Goal: Task Accomplishment & Management: Manage account settings

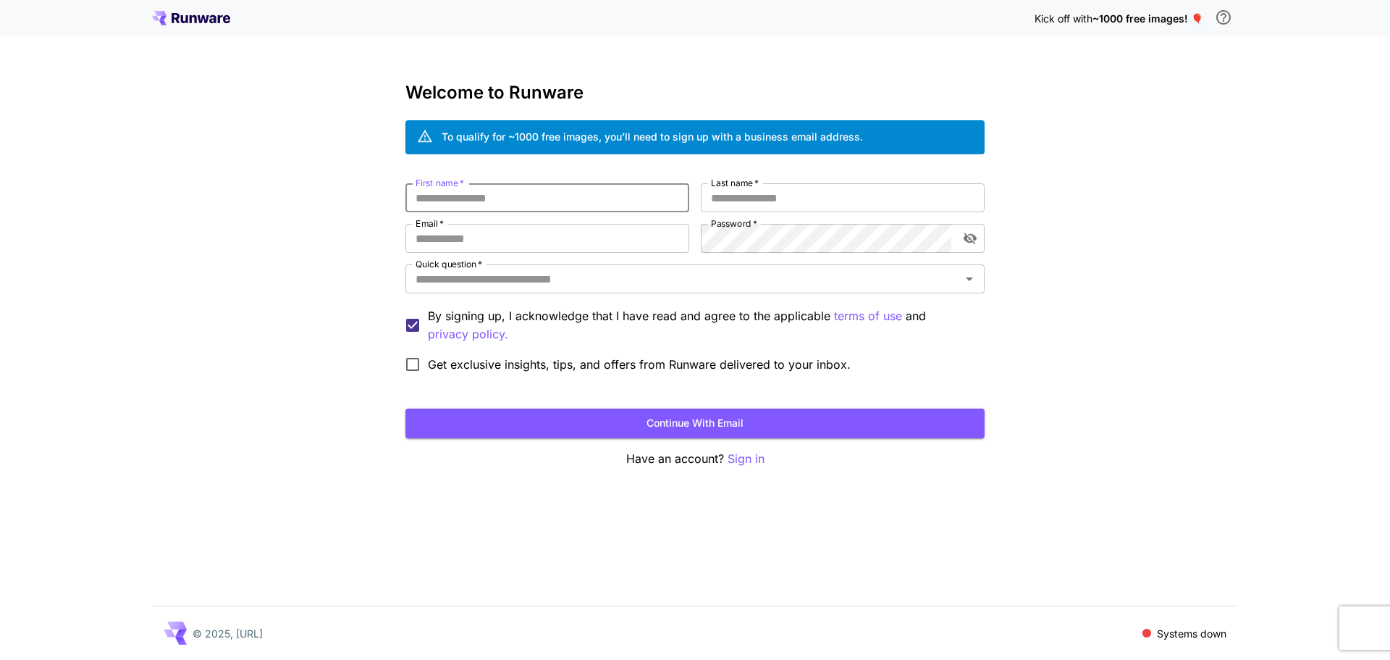
click at [519, 200] on input "First name   *" at bounding box center [548, 197] width 284 height 29
click at [516, 235] on input "Email   *" at bounding box center [548, 238] width 284 height 29
drag, startPoint x: 516, startPoint y: 235, endPoint x: 548, endPoint y: 283, distance: 57.8
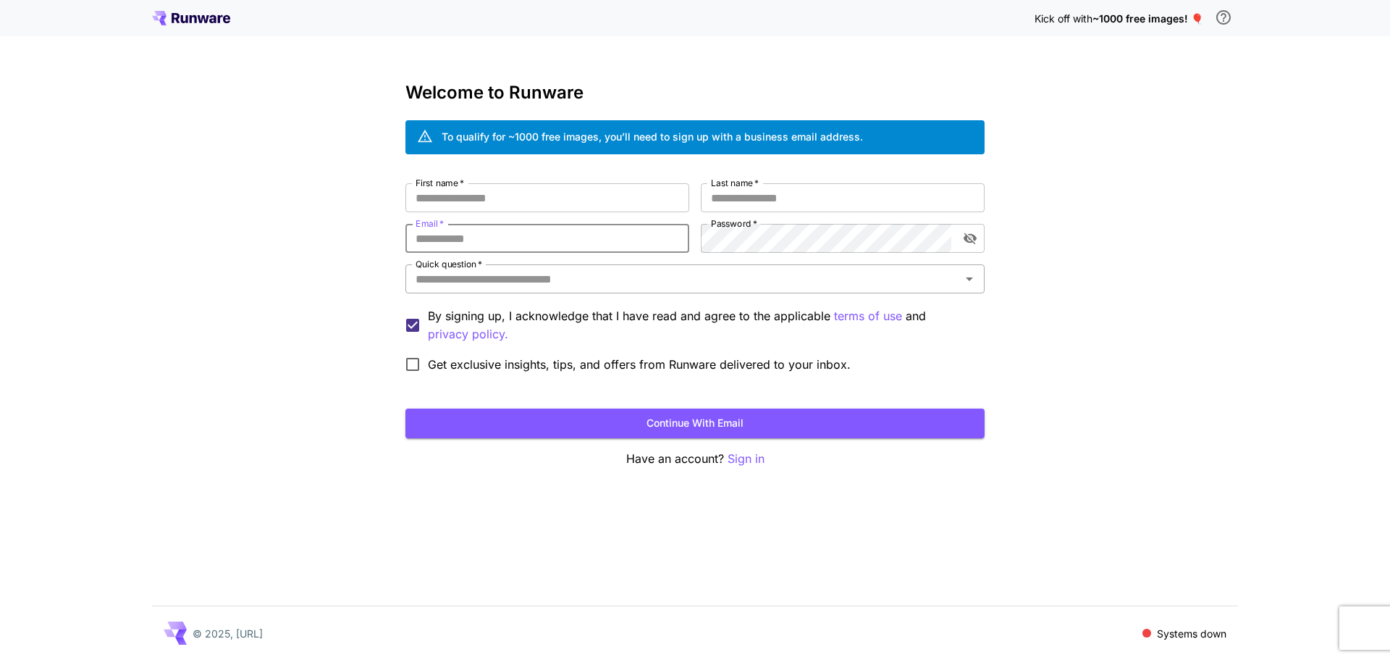
click at [548, 283] on div "First name   * First name   * Last name   * Last name   * Email   * Email   * P…" at bounding box center [695, 281] width 579 height 196
type input "**********"
click at [489, 193] on input "First name   *" at bounding box center [548, 197] width 284 height 29
type input "****"
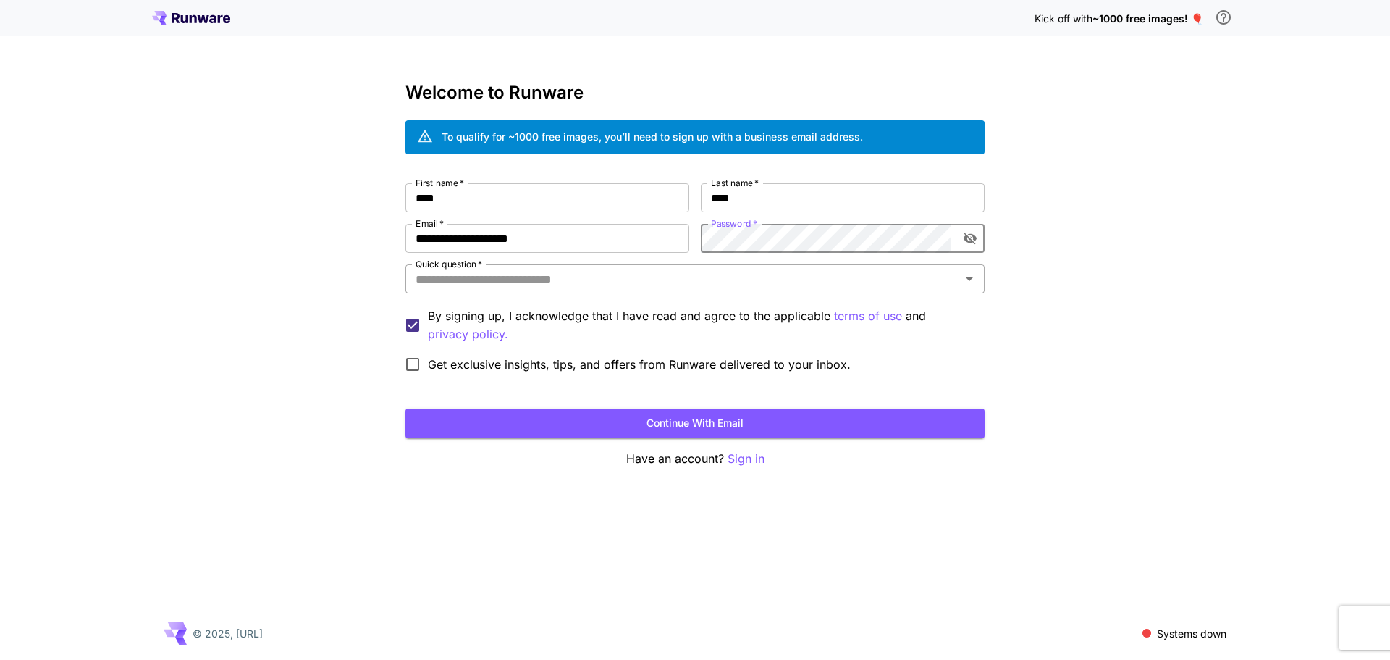
click at [474, 280] on input "Quick question   *" at bounding box center [683, 279] width 547 height 20
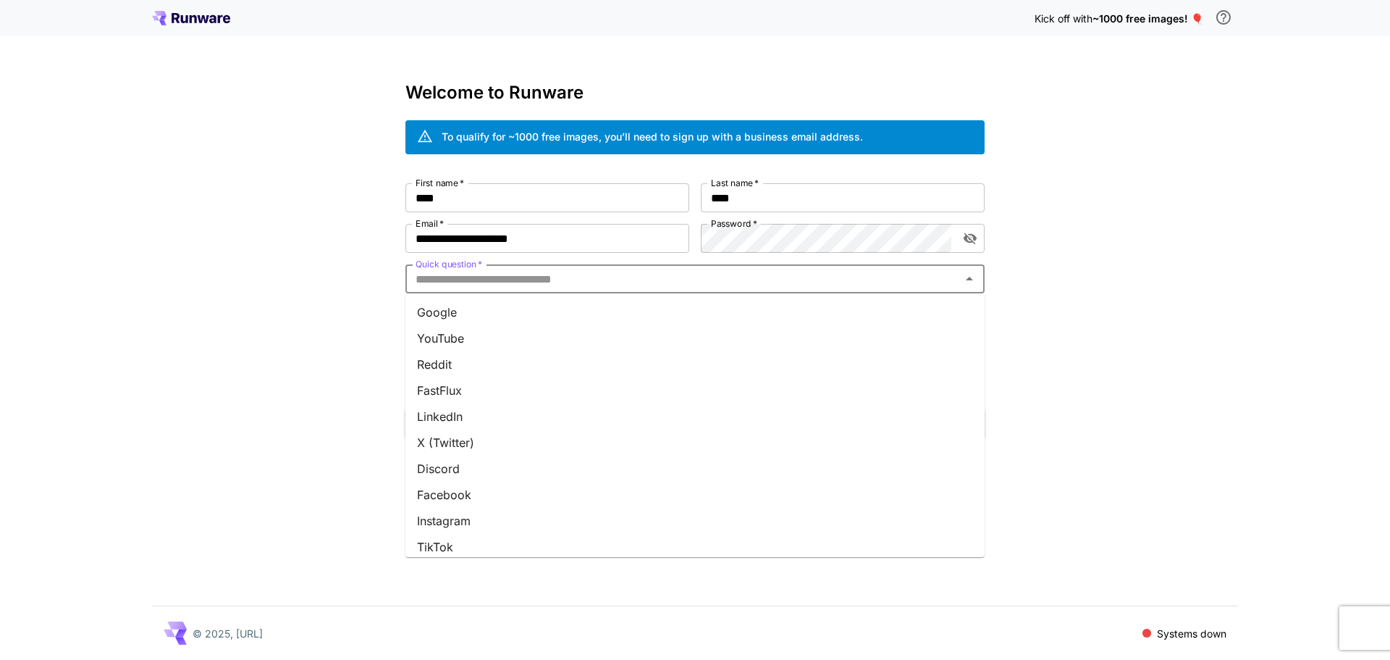
click at [474, 335] on li "YouTube" at bounding box center [695, 338] width 579 height 26
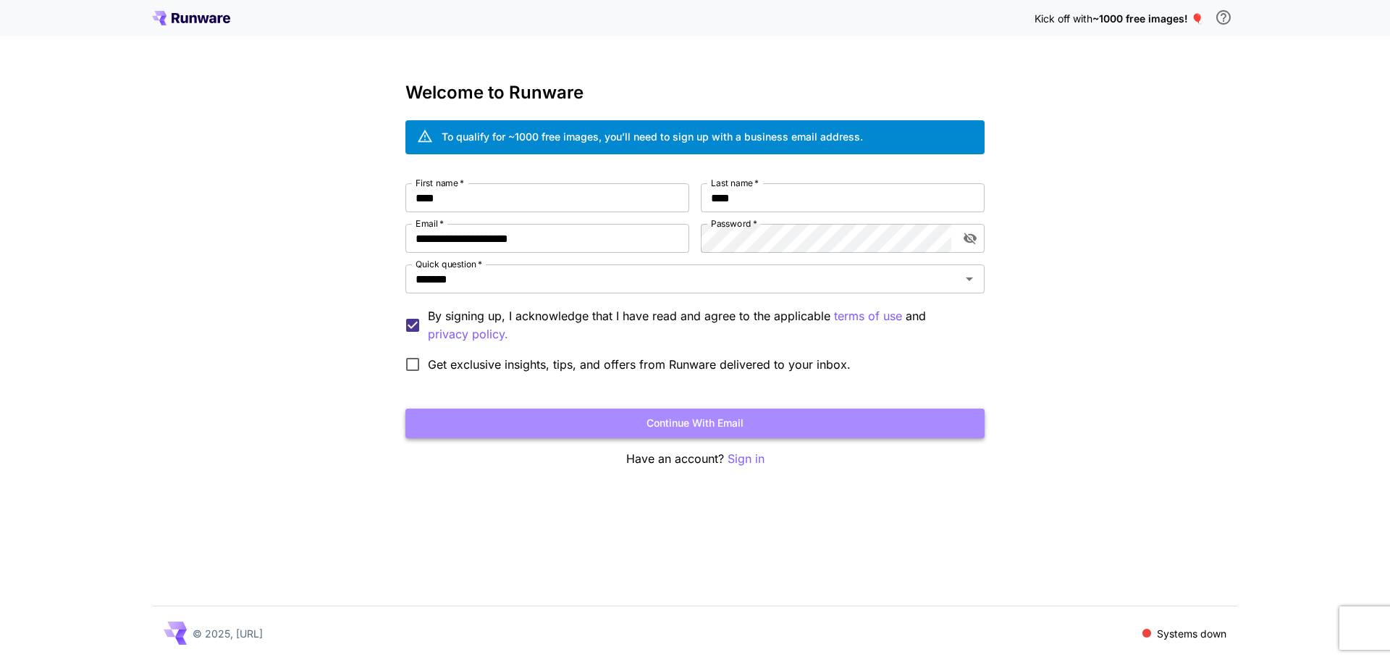
click at [649, 429] on button "Continue with email" at bounding box center [695, 423] width 579 height 30
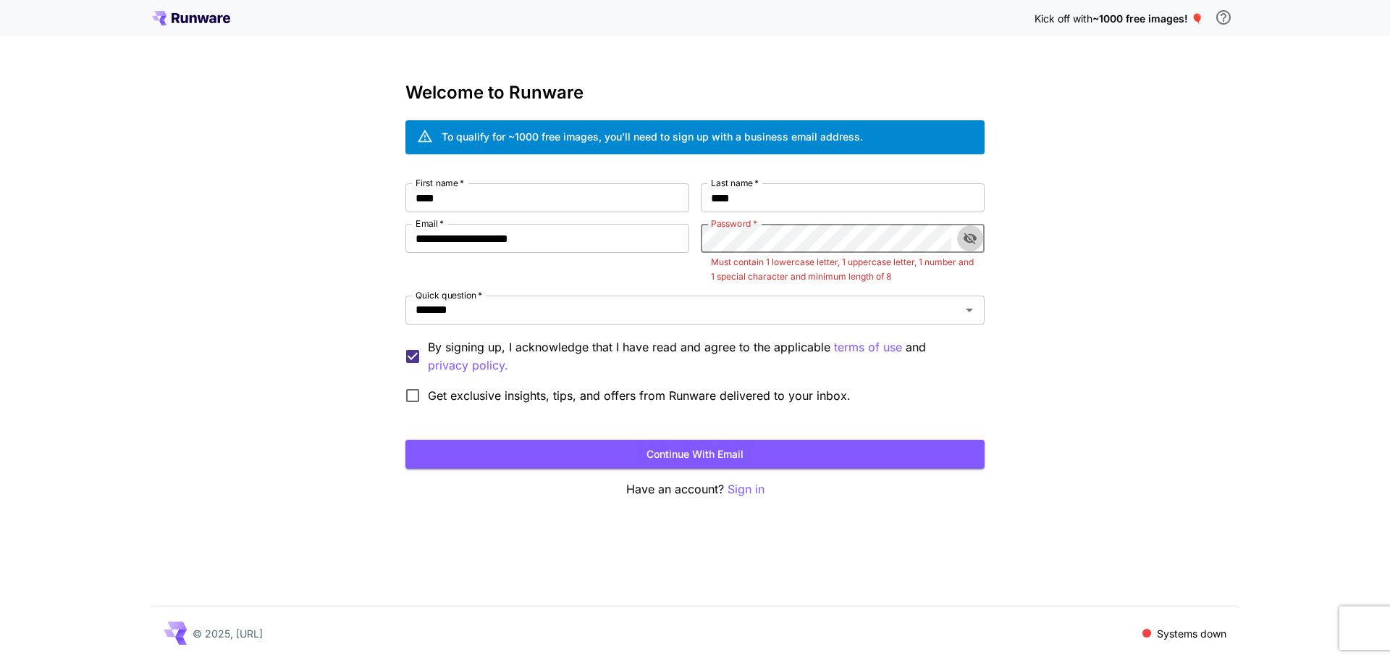
click at [971, 236] on icon "toggle password visibility" at bounding box center [970, 238] width 14 height 14
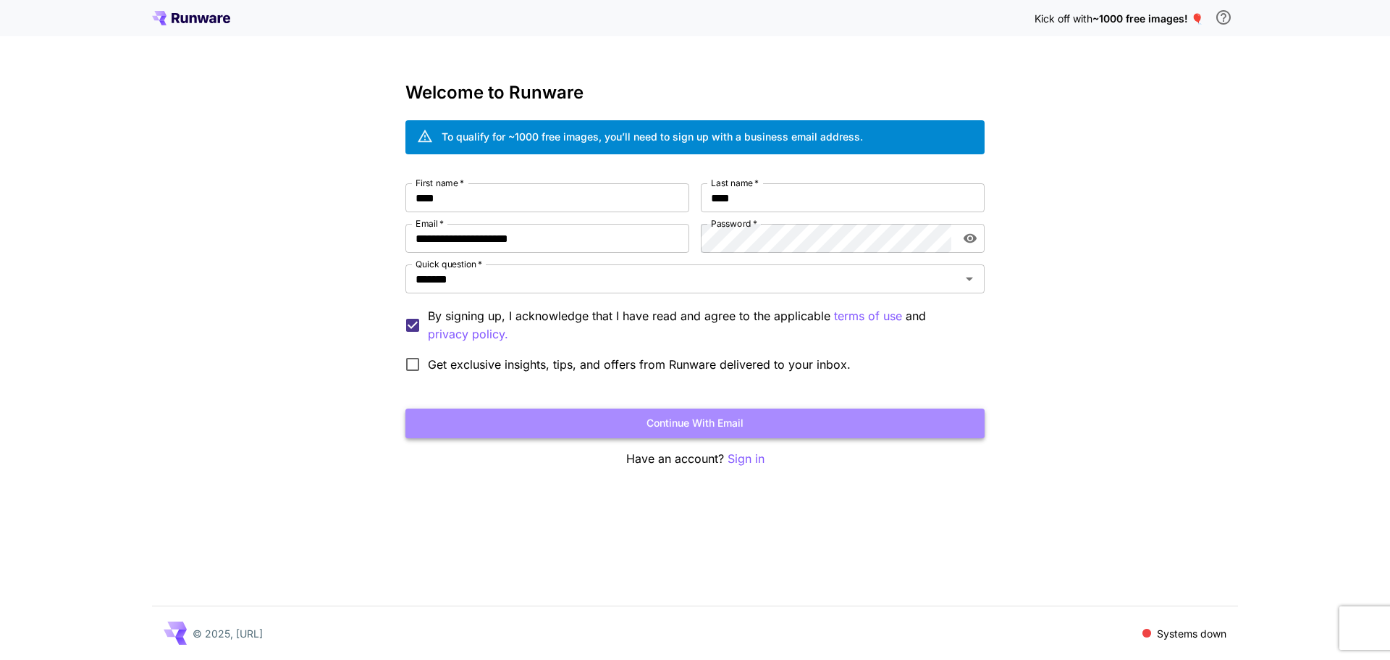
click at [707, 422] on button "Continue with email" at bounding box center [695, 423] width 579 height 30
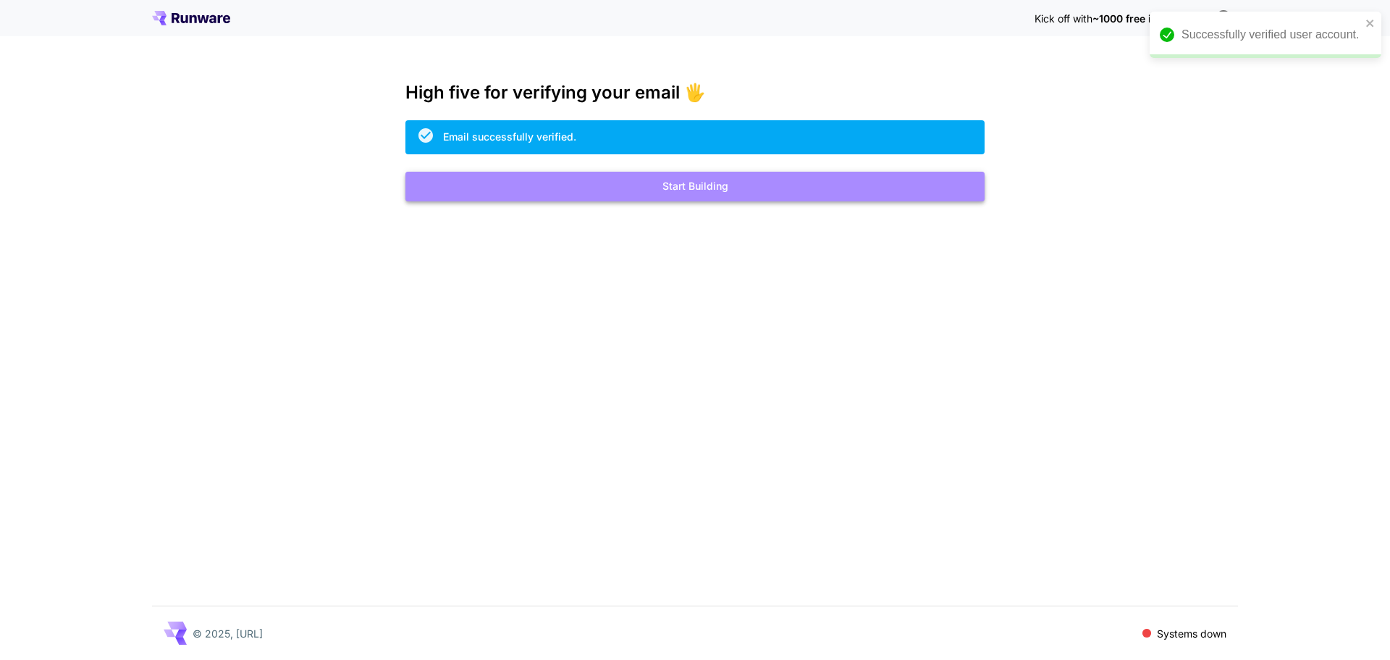
click at [679, 184] on button "Start Building" at bounding box center [695, 187] width 579 height 30
click at [600, 185] on button "Start Building" at bounding box center [695, 187] width 579 height 30
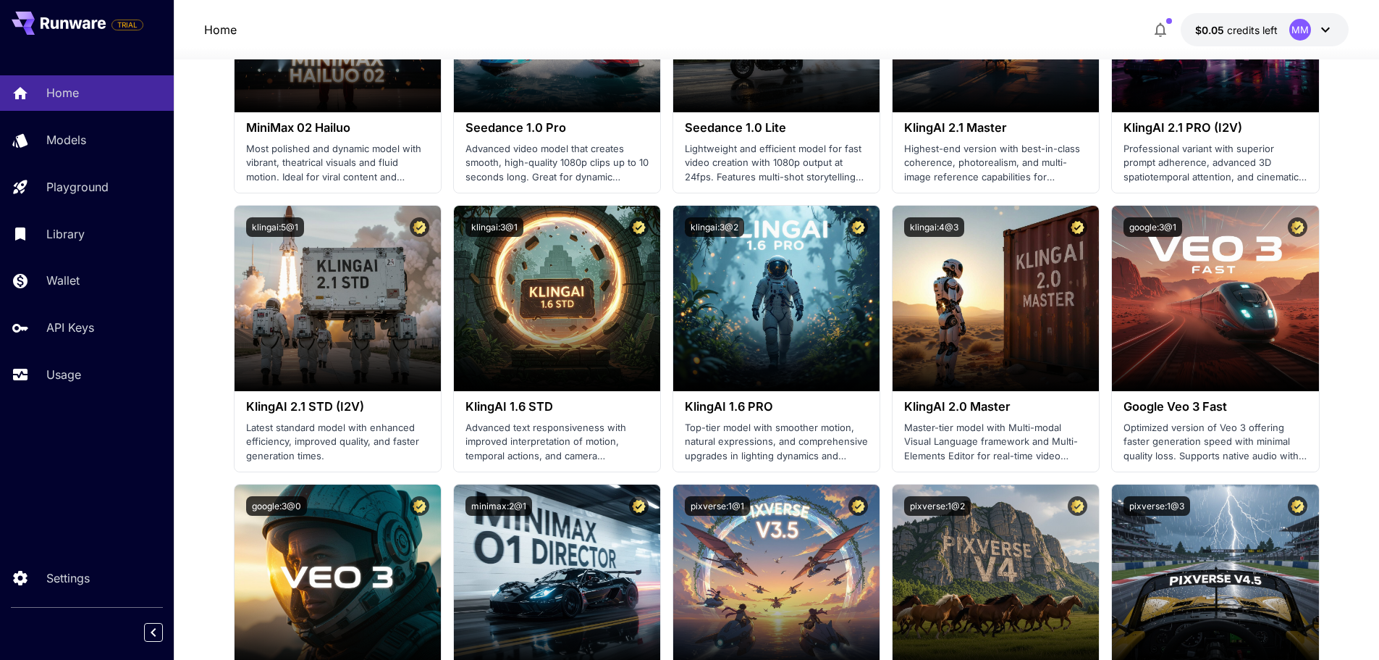
scroll to position [528, 0]
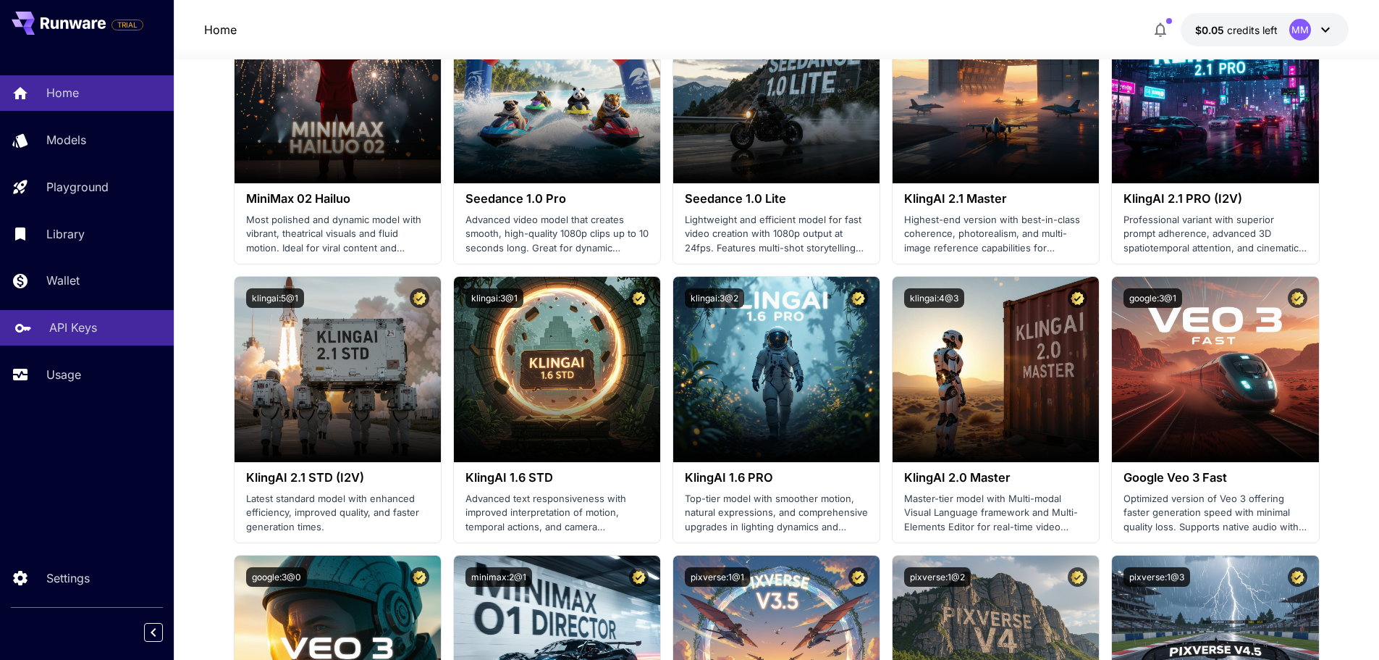
click at [89, 320] on p "API Keys" at bounding box center [73, 327] width 48 height 17
